Goal: Communication & Community: Participate in discussion

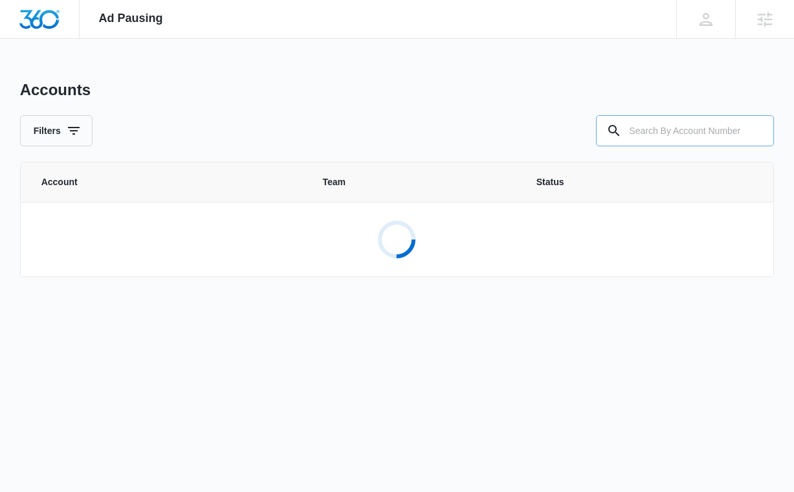
click at [689, 126] on input "text" at bounding box center [685, 130] width 178 height 31
paste input "M180176"
type input "M180176"
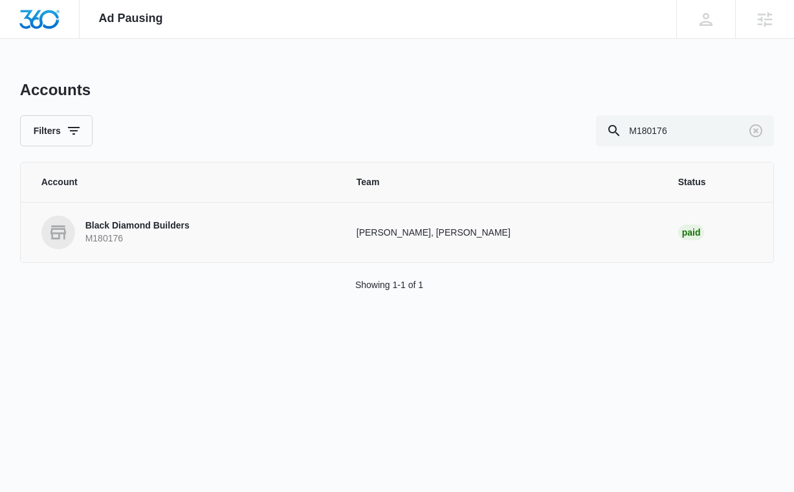
click at [249, 205] on td "Black Diamond Builders M180176" at bounding box center [181, 232] width 320 height 60
click at [107, 227] on p "Black Diamond Builders" at bounding box center [137, 225] width 104 height 13
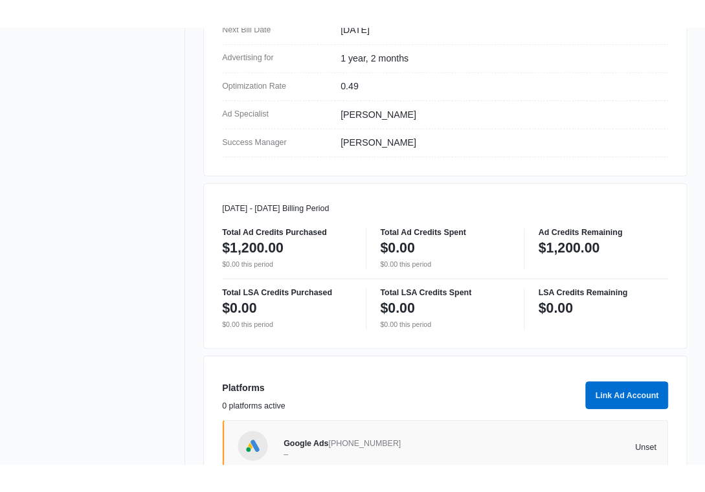
scroll to position [568, 0]
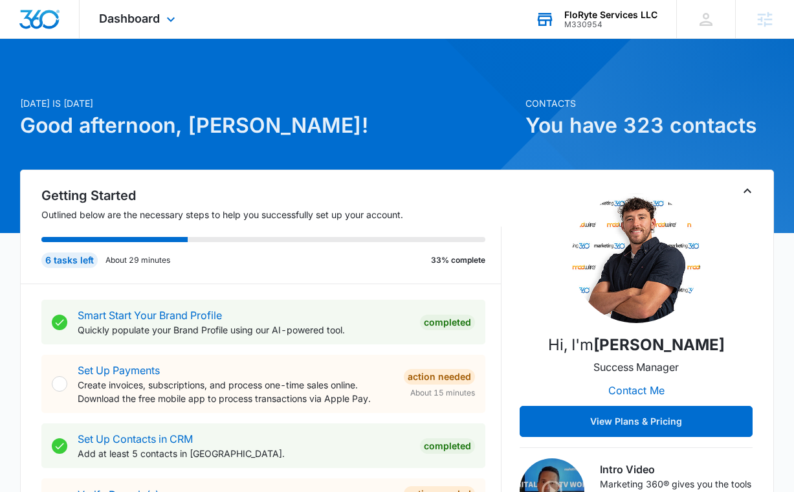
click at [597, 22] on div "M330954" at bounding box center [610, 24] width 93 height 9
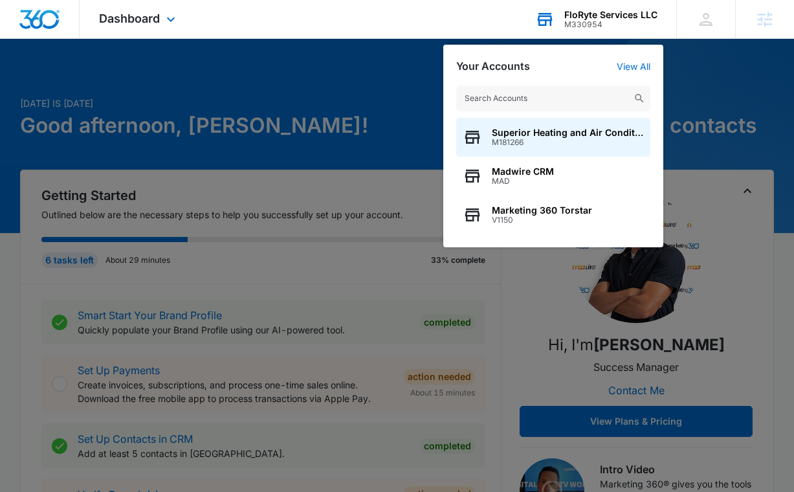
type input "M180176"
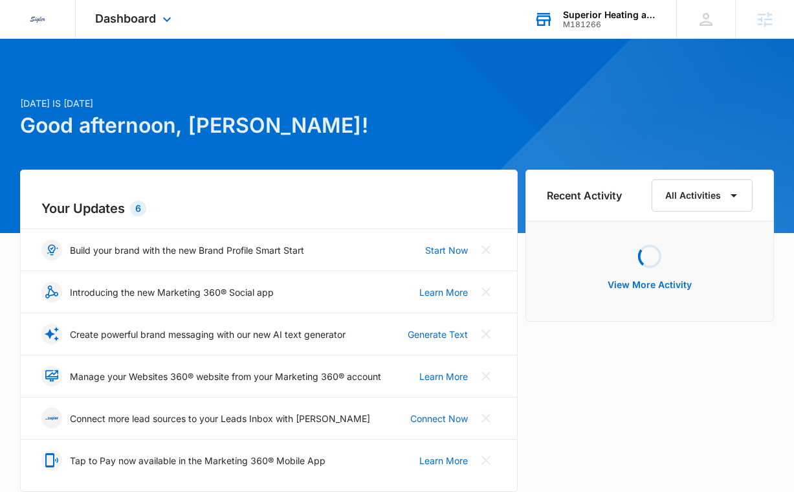
click at [629, 20] on div "M181266" at bounding box center [610, 24] width 94 height 9
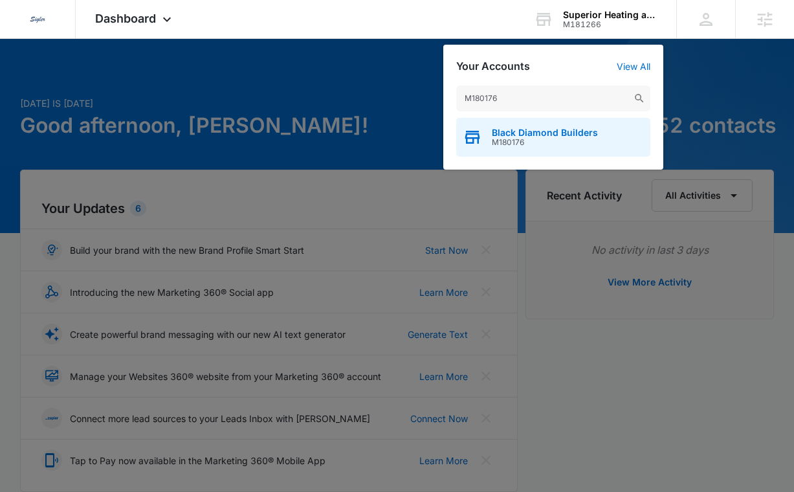
type input "M180176"
click at [531, 137] on span "Black Diamond Builders" at bounding box center [545, 133] width 106 height 10
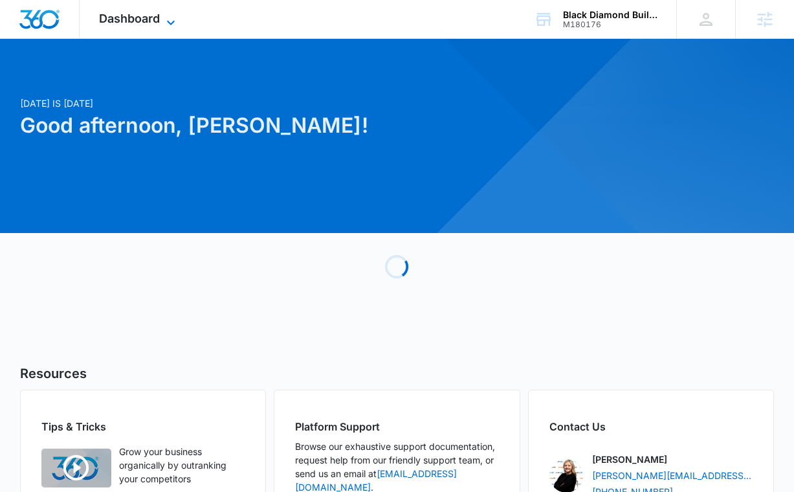
click at [142, 16] on span "Dashboard" at bounding box center [129, 19] width 61 height 14
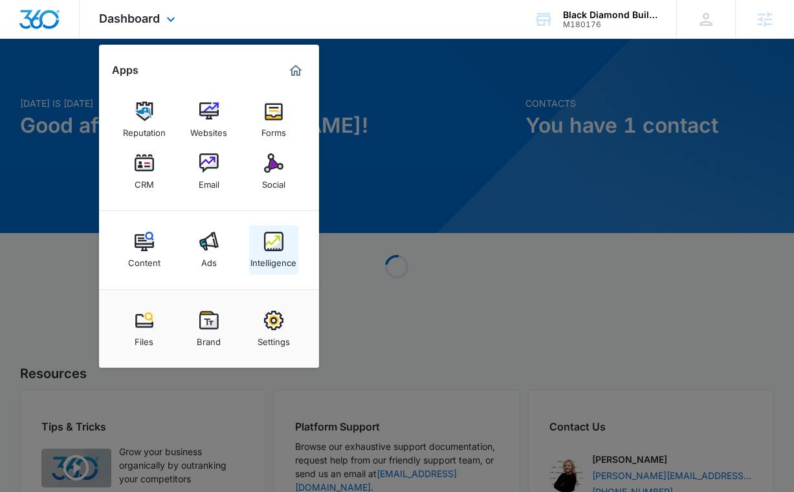
click at [265, 250] on img at bounding box center [273, 241] width 19 height 19
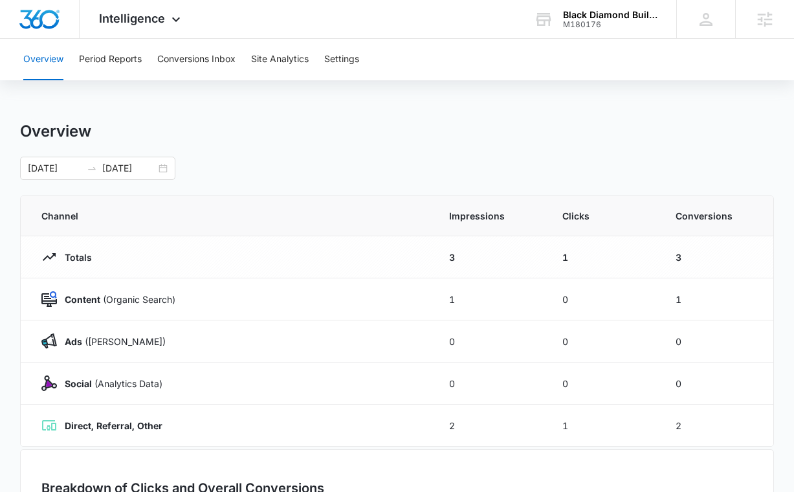
click at [372, 46] on div "Overview Period Reports Conversions Inbox Site Analytics Settings" at bounding box center [397, 59] width 763 height 41
click at [330, 72] on button "Settings" at bounding box center [341, 59] width 35 height 41
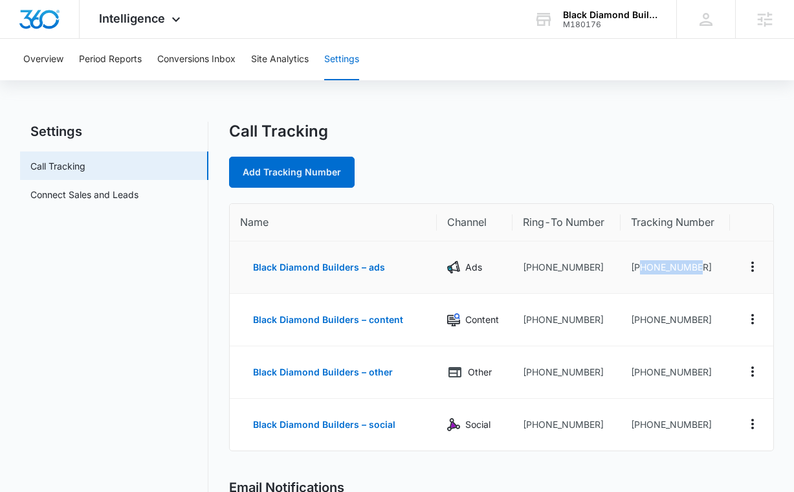
drag, startPoint x: 696, startPoint y: 270, endPoint x: 640, endPoint y: 265, distance: 56.5
click at [640, 265] on td "+13042096248" at bounding box center [675, 267] width 109 height 52
copy td "3042096248"
click at [688, 263] on td "+13042096248" at bounding box center [675, 267] width 109 height 52
drag, startPoint x: 699, startPoint y: 267, endPoint x: 639, endPoint y: 266, distance: 60.2
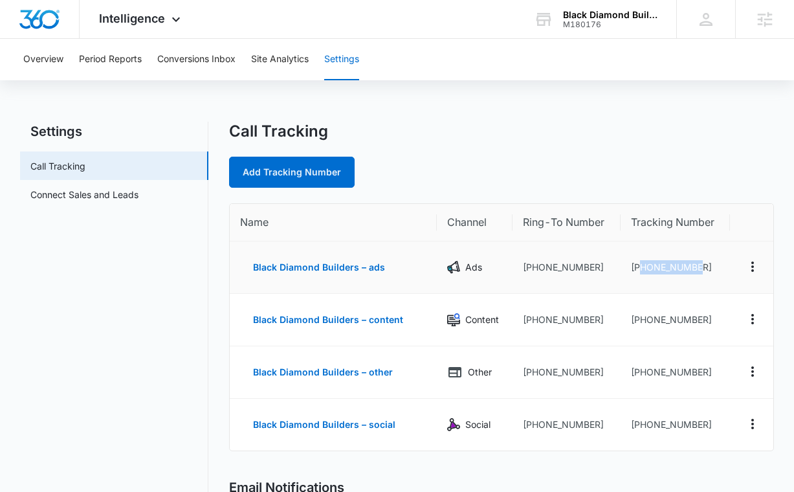
click at [639, 266] on td "+13042096248" at bounding box center [675, 267] width 109 height 52
copy td "3042096248"
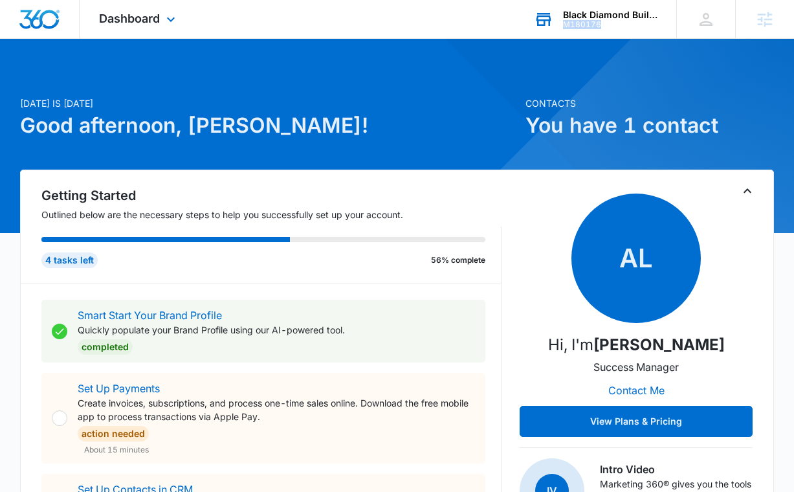
drag, startPoint x: 623, startPoint y: 25, endPoint x: 561, endPoint y: 23, distance: 61.5
click at [561, 23] on div "Black Diamond Builders M180176 Your Accounts View All" at bounding box center [596, 19] width 162 height 38
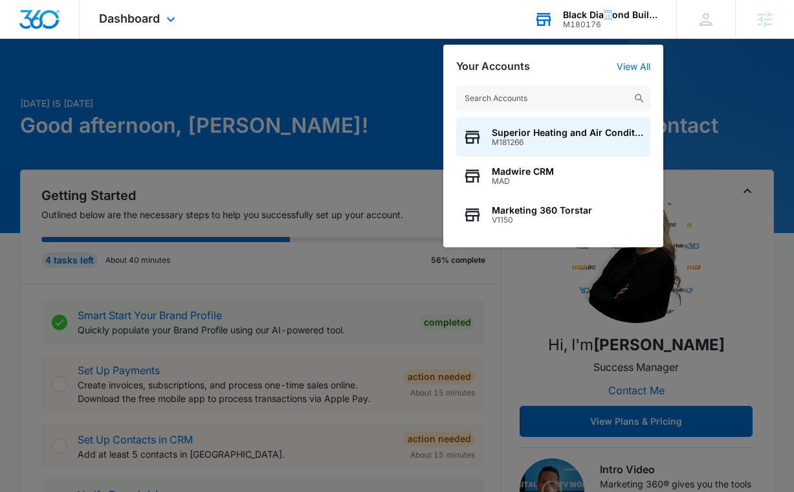
drag, startPoint x: 614, startPoint y: 13, endPoint x: 596, endPoint y: 16, distance: 18.3
click at [597, 16] on div "Black Diamond Builders" at bounding box center [610, 15] width 94 height 10
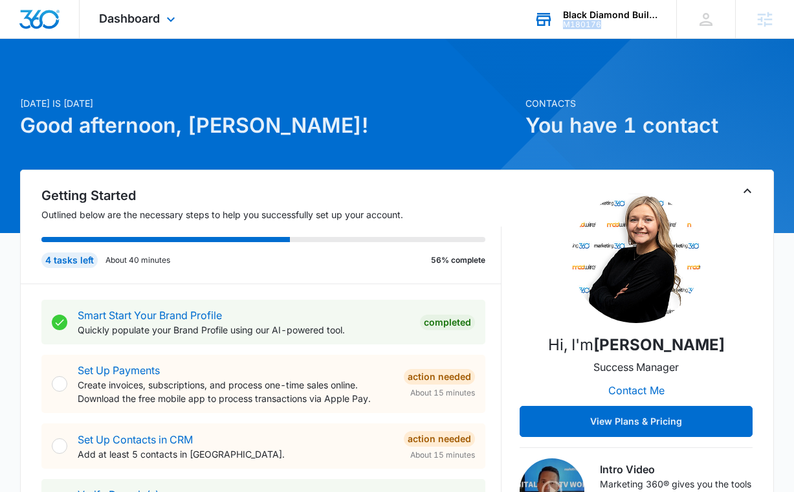
drag, startPoint x: 606, startPoint y: 22, endPoint x: 564, endPoint y: 21, distance: 42.7
click at [564, 21] on div "M180176" at bounding box center [610, 24] width 94 height 9
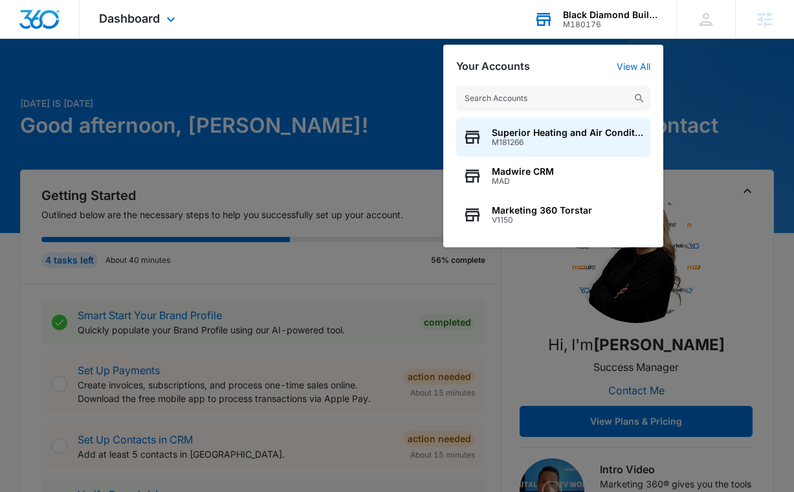
click at [572, 24] on div "M180176" at bounding box center [610, 24] width 94 height 9
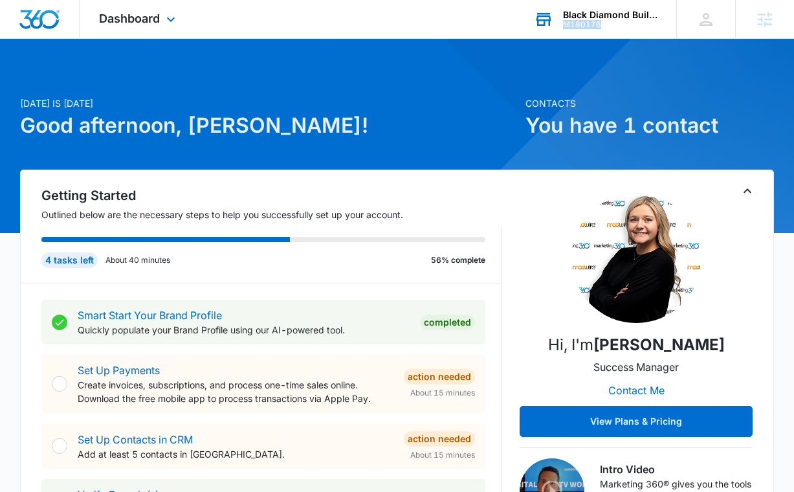
click at [572, 24] on div "M180176" at bounding box center [610, 24] width 94 height 9
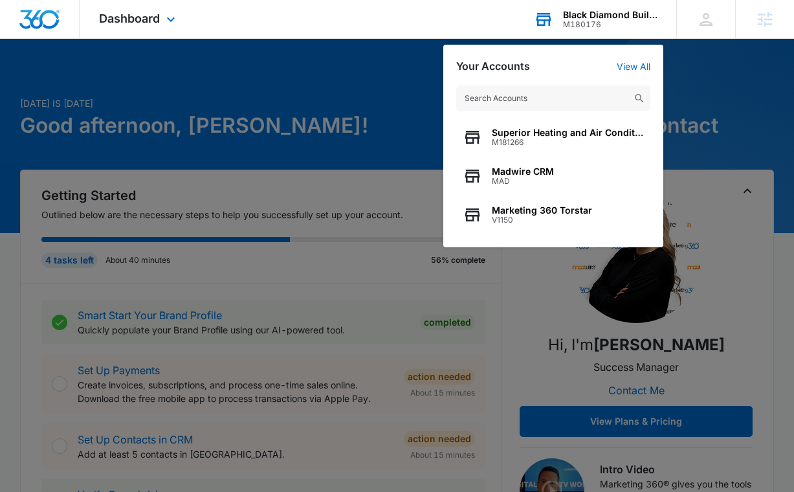
click at [612, 10] on div "Black Diamond Builders" at bounding box center [610, 15] width 94 height 10
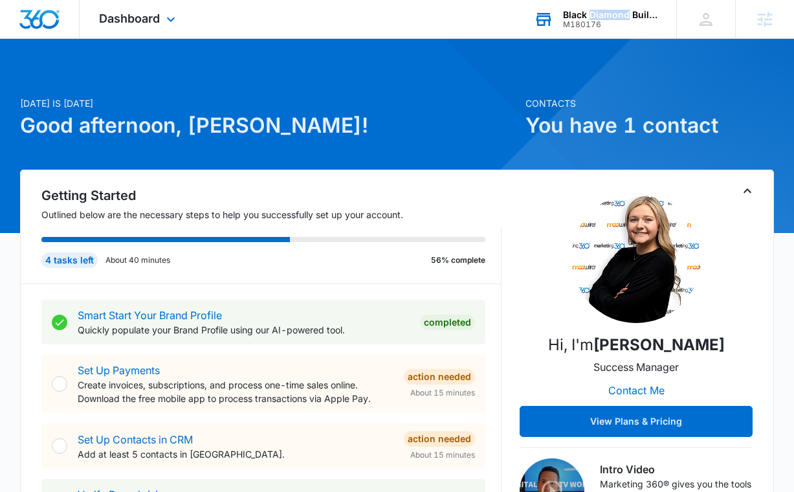
click at [612, 10] on div "Black Diamond Builders" at bounding box center [610, 15] width 94 height 10
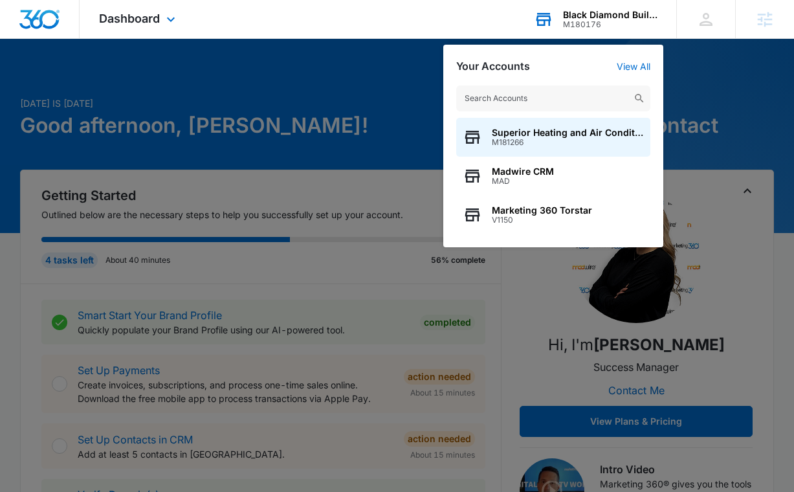
click at [612, 10] on div "Black Diamond Builders" at bounding box center [610, 15] width 94 height 10
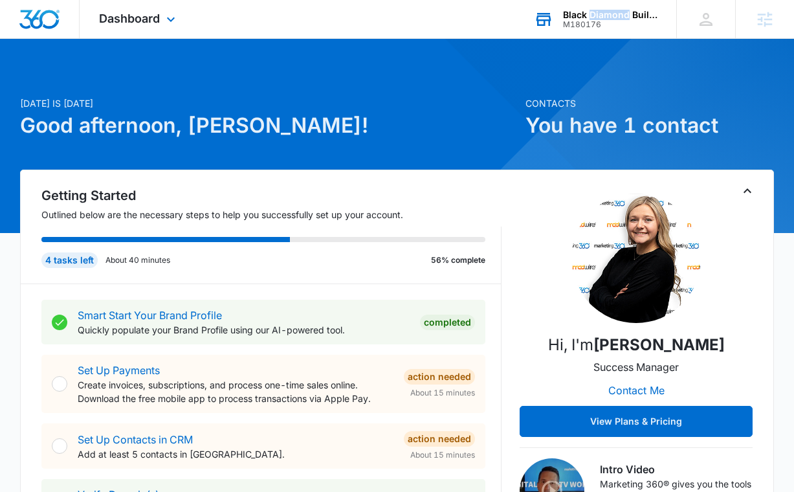
click at [612, 10] on div "Black Diamond Builders" at bounding box center [610, 15] width 94 height 10
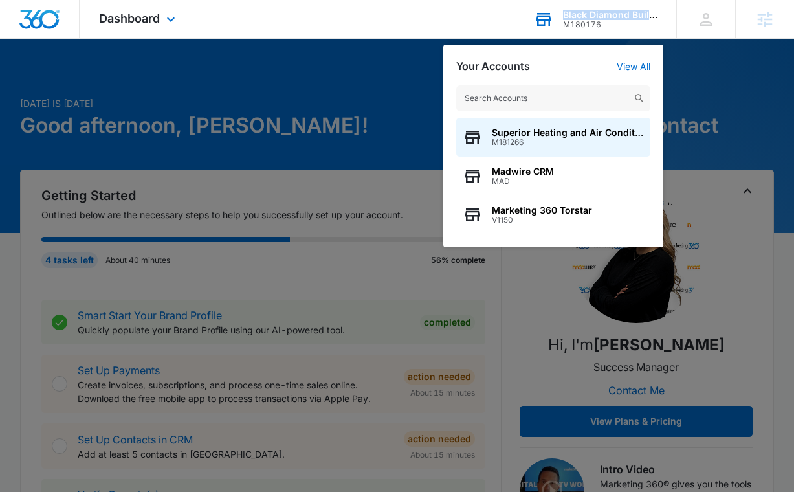
click at [612, 10] on div "Black Diamond Builders" at bounding box center [610, 15] width 94 height 10
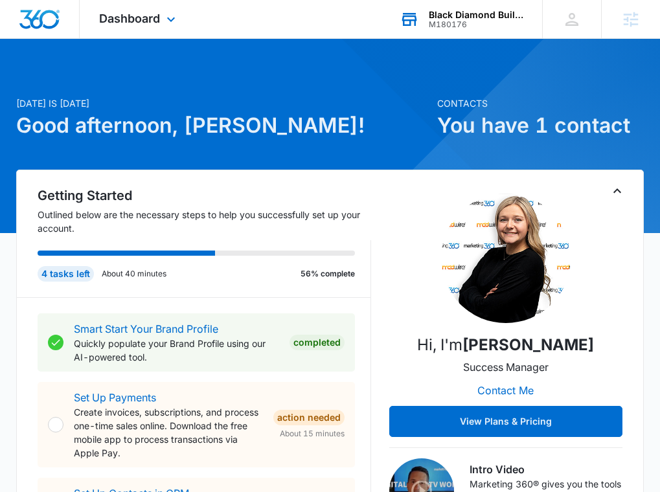
click at [452, 6] on div "Black Diamond Builders M180176 Your Accounts View All" at bounding box center [461, 19] width 162 height 38
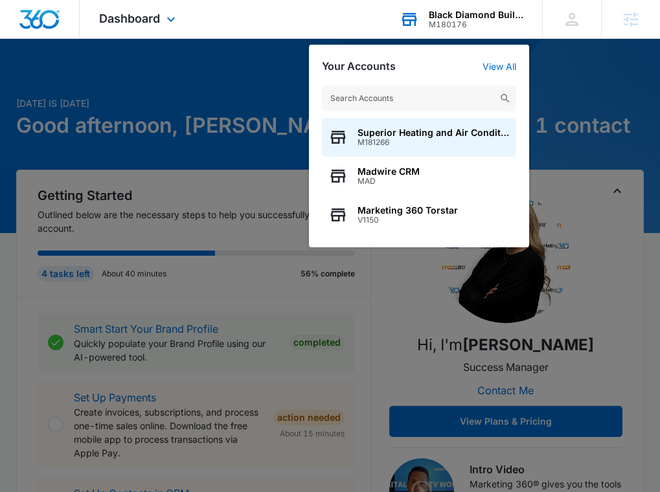
click at [355, 104] on input "text" at bounding box center [419, 98] width 194 height 26
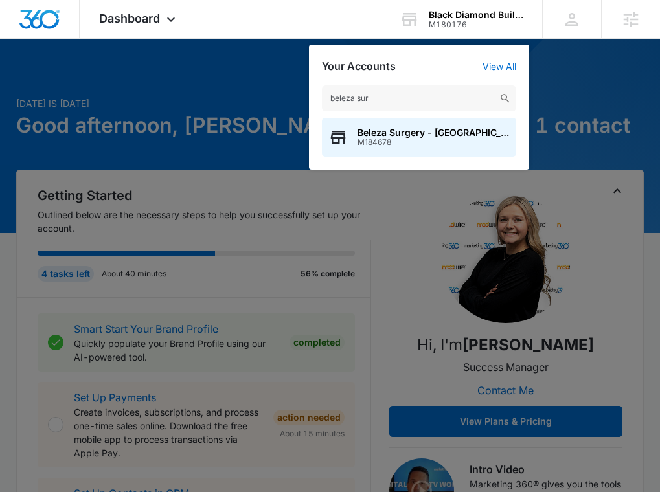
type input "beleza sur"
click at [370, 139] on span "M184678" at bounding box center [433, 142] width 152 height 9
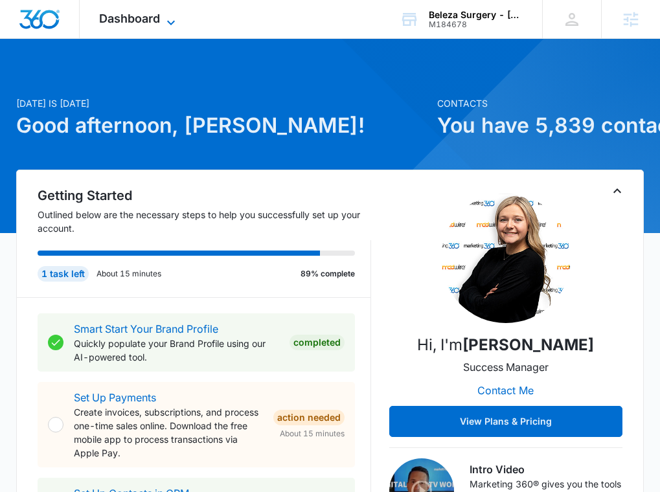
click at [113, 25] on div "Dashboard Apps Reputation Websites Forms CRM Email Social Content Ads Intellige…" at bounding box center [139, 19] width 118 height 38
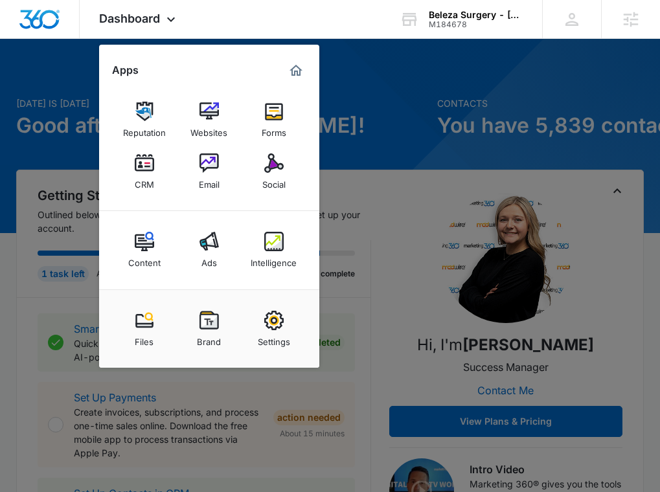
click at [261, 160] on link "Social" at bounding box center [273, 171] width 49 height 49
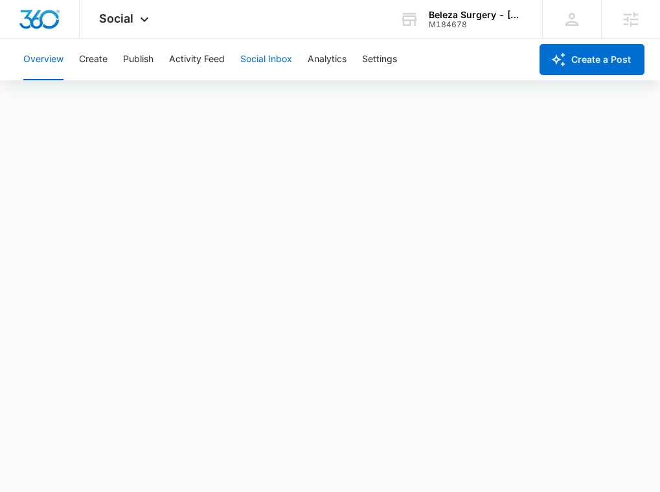
click at [280, 65] on button "Social Inbox" at bounding box center [266, 59] width 52 height 41
click at [189, 66] on button "Activity Feed" at bounding box center [197, 59] width 56 height 41
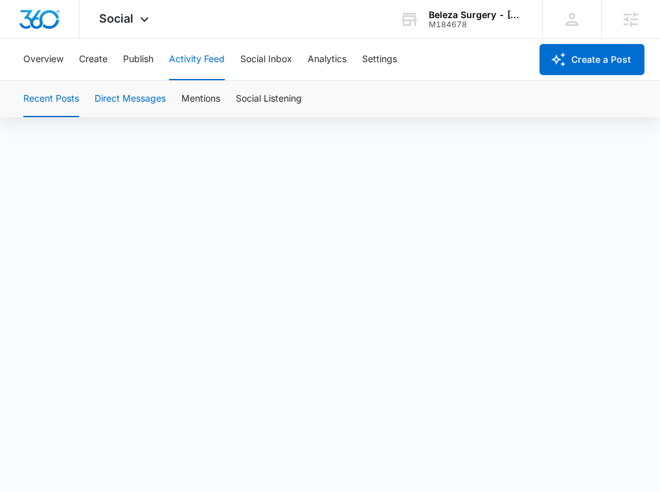
click at [142, 98] on button "Direct Messages" at bounding box center [129, 99] width 71 height 36
click at [199, 96] on button "Mentions" at bounding box center [200, 99] width 39 height 36
click at [271, 49] on button "Social Inbox" at bounding box center [266, 59] width 52 height 41
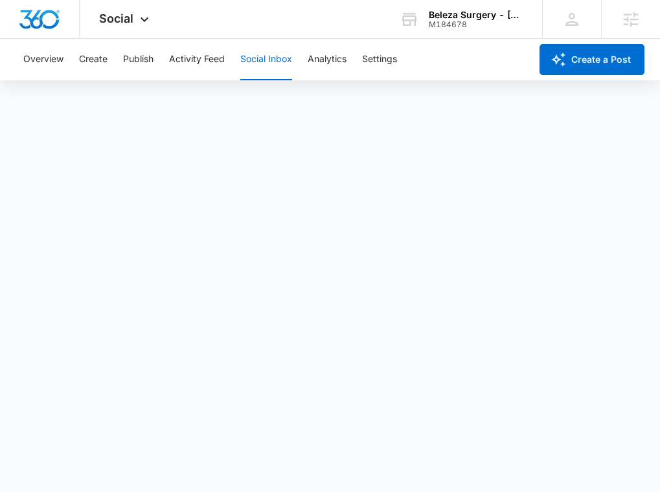
click at [271, 54] on button "Social Inbox" at bounding box center [266, 59] width 52 height 41
click at [143, 56] on button "Publish" at bounding box center [138, 59] width 30 height 41
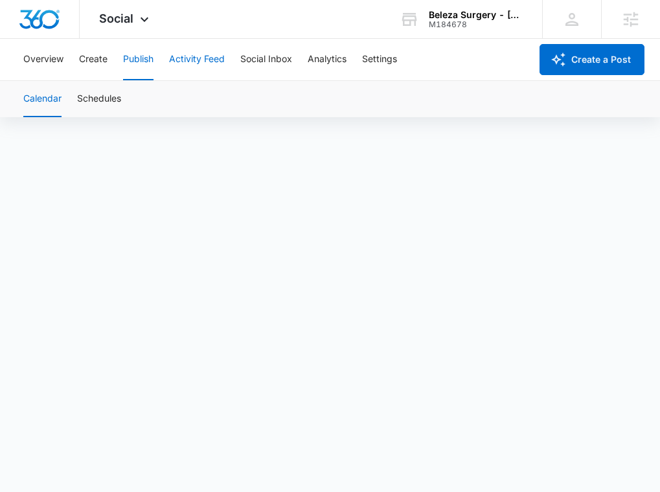
click at [193, 61] on button "Activity Feed" at bounding box center [197, 59] width 56 height 41
click at [149, 98] on button "Direct Messages" at bounding box center [129, 99] width 71 height 36
click at [190, 66] on button "Activity Feed" at bounding box center [197, 59] width 56 height 41
click at [129, 103] on button "Direct Messages" at bounding box center [129, 99] width 71 height 36
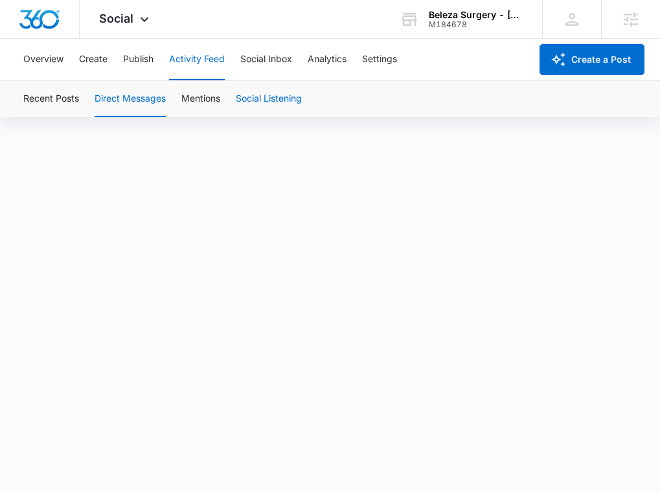
scroll to position [9, 0]
click at [201, 93] on button "Mentions" at bounding box center [200, 99] width 39 height 36
click at [269, 58] on button "Social Inbox" at bounding box center [266, 59] width 52 height 41
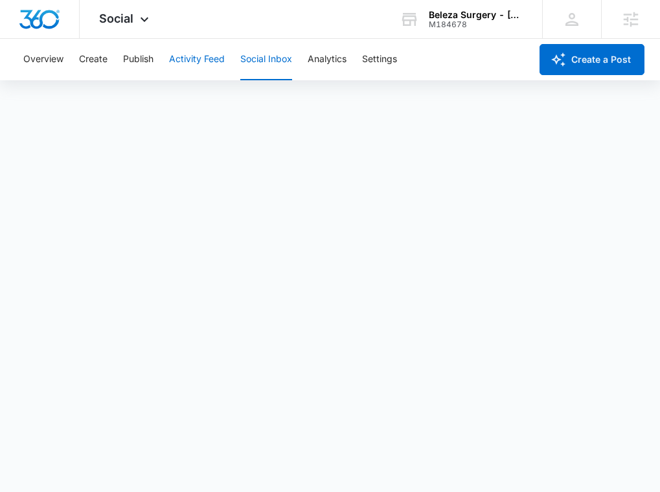
click at [194, 60] on button "Activity Feed" at bounding box center [197, 59] width 56 height 41
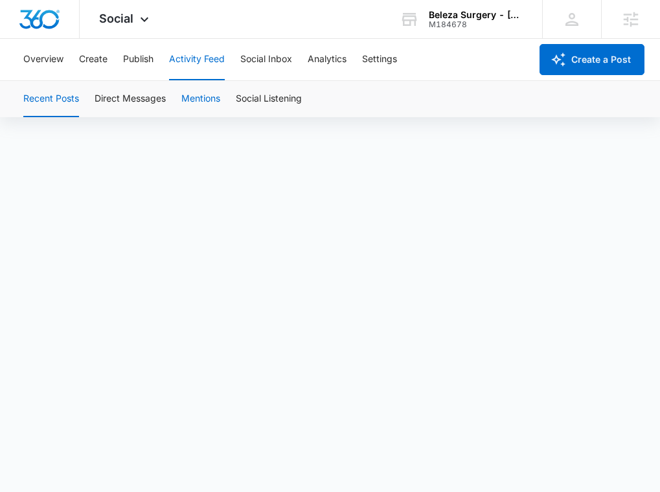
scroll to position [9, 0]
click at [195, 100] on button "Mentions" at bounding box center [200, 99] width 39 height 36
click at [275, 52] on button "Social Inbox" at bounding box center [266, 59] width 52 height 41
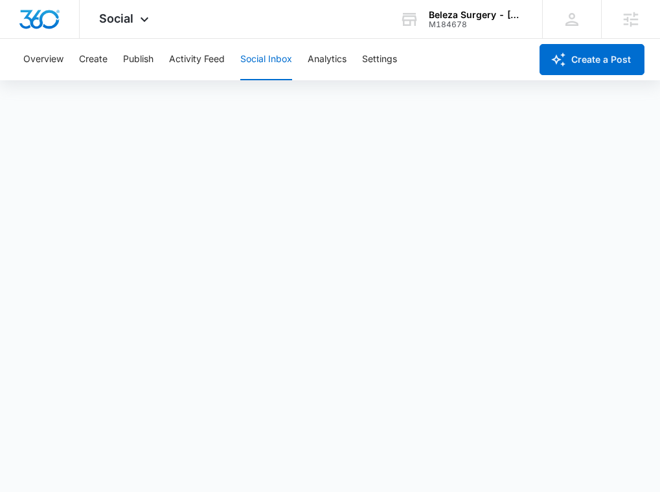
scroll to position [3, 0]
